Goal: Task Accomplishment & Management: Complete application form

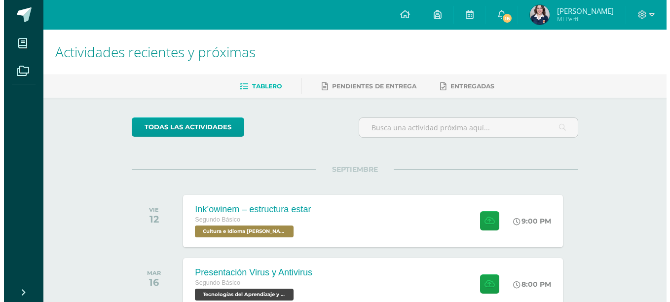
scroll to position [191, 0]
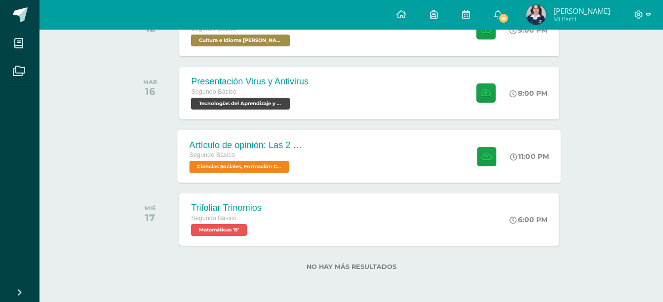
click at [383, 179] on div "Artículo de opinión: Las 2 Guatemalas Segundo Básico Ciencias Sociales, Formaci…" at bounding box center [369, 156] width 383 height 53
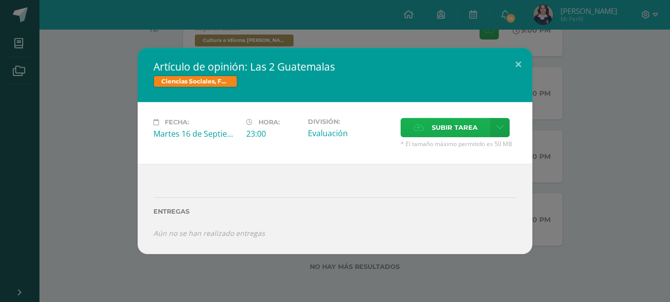
click at [427, 124] on label "Subir tarea" at bounding box center [446, 127] width 90 height 19
click at [0, 0] on input "Subir tarea" at bounding box center [0, 0] width 0 height 0
click at [422, 127] on icon at bounding box center [419, 127] width 10 height 6
click at [0, 0] on input "Subir tarea" at bounding box center [0, 0] width 0 height 0
click at [424, 133] on label "Subir tarea" at bounding box center [446, 127] width 90 height 19
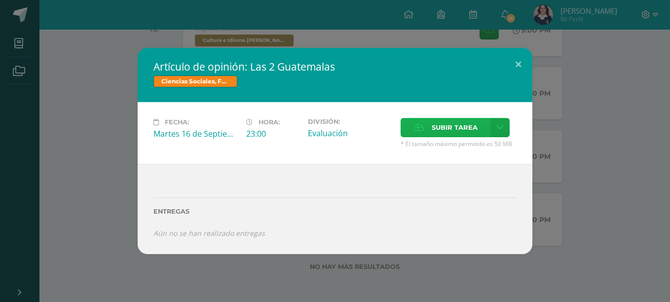
click at [0, 0] on input "Subir tarea" at bounding box center [0, 0] width 0 height 0
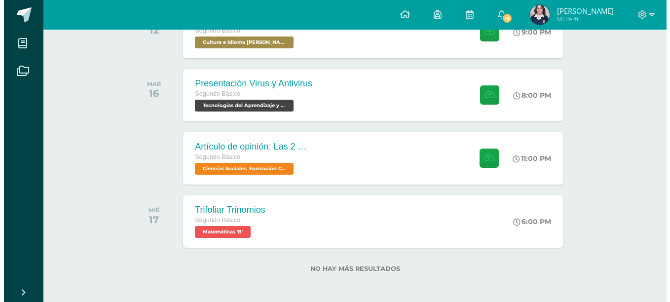
scroll to position [191, 0]
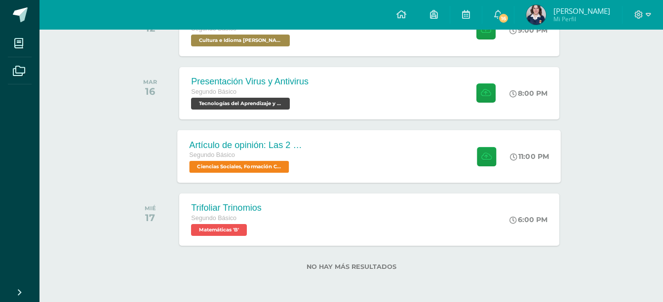
click at [234, 147] on div "Artículo de opinión: Las 2 Guatemalas" at bounding box center [249, 145] width 119 height 10
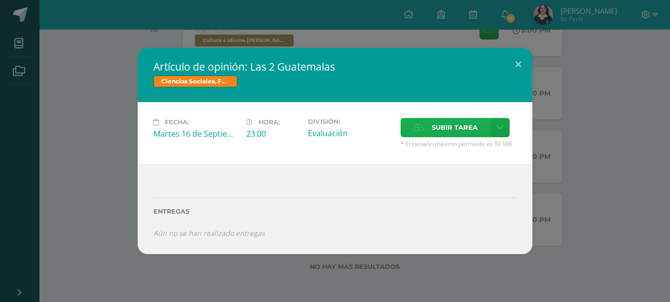
click at [447, 136] on span "Subir tarea" at bounding box center [455, 127] width 46 height 18
click at [0, 0] on input "Subir tarea" at bounding box center [0, 0] width 0 height 0
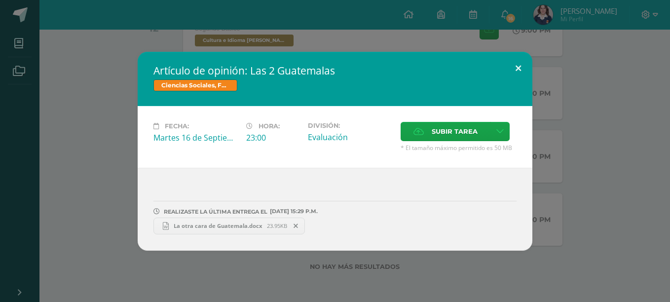
click at [514, 61] on button at bounding box center [518, 69] width 28 height 34
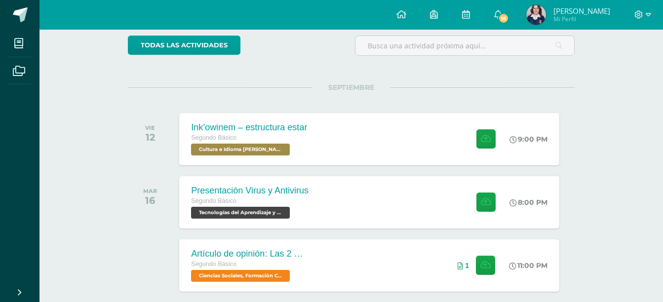
scroll to position [73, 0]
